Goal: Register for event/course

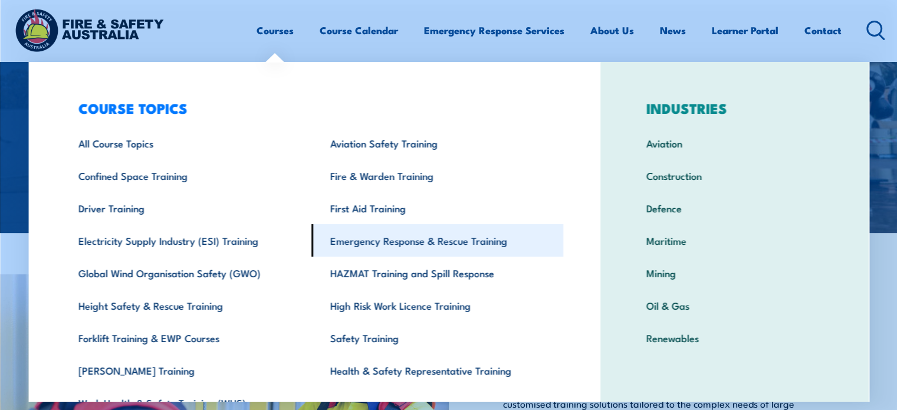
click at [394, 240] on link "Emergency Response & Rescue Training" at bounding box center [438, 240] width 252 height 32
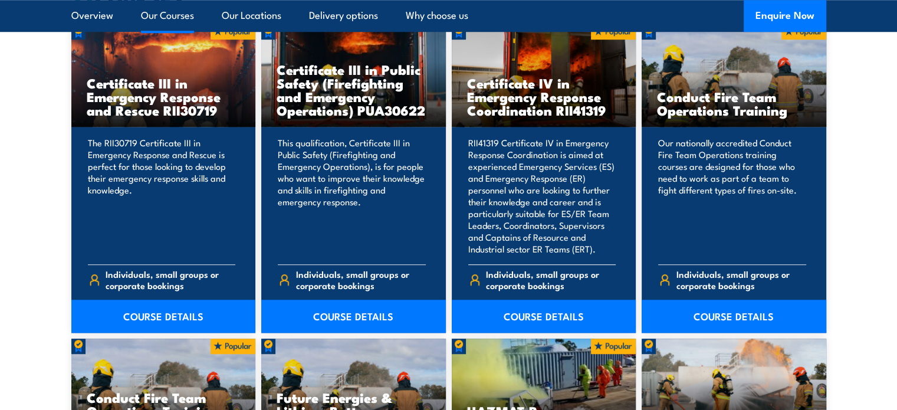
scroll to position [1003, 0]
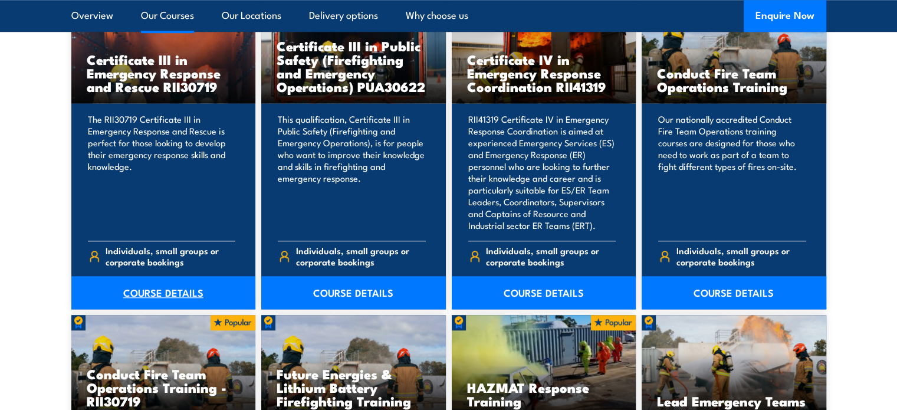
click at [160, 290] on link "COURSE DETAILS" at bounding box center [163, 292] width 185 height 33
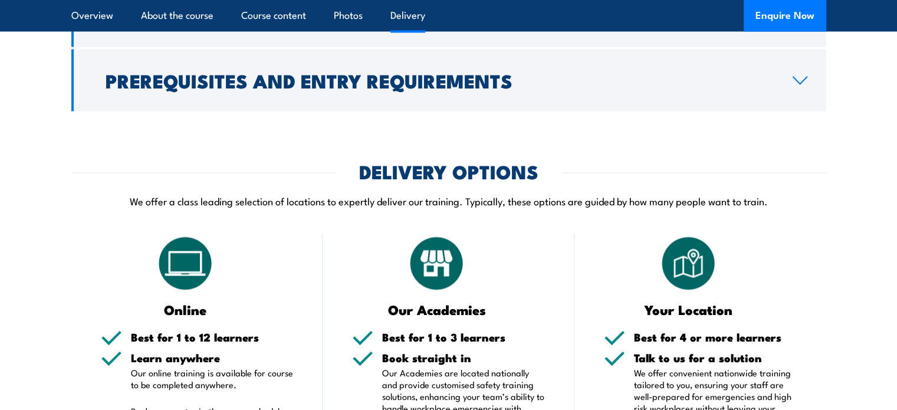
scroll to position [2419, 0]
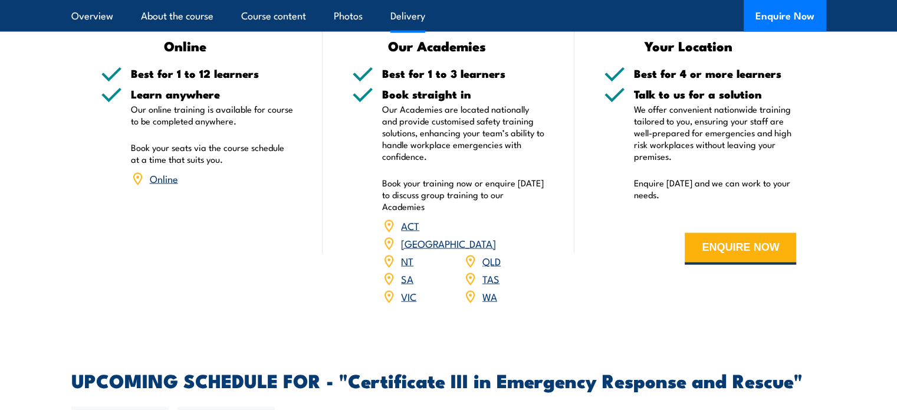
click at [494, 289] on link "WA" at bounding box center [490, 296] width 15 height 14
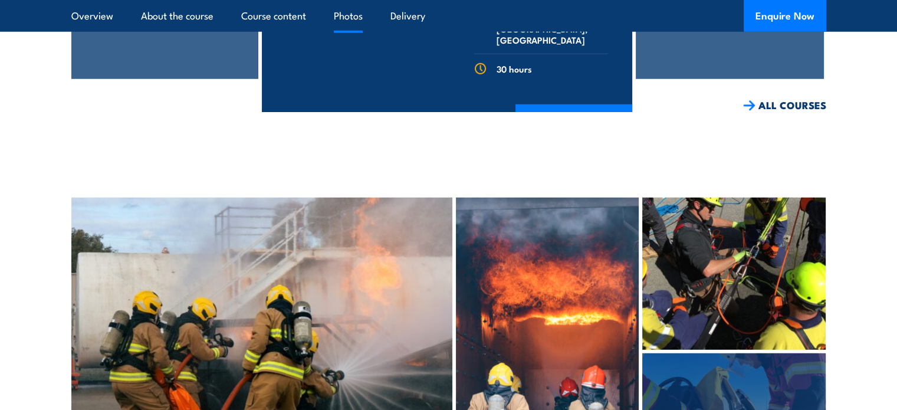
scroll to position [3536, 0]
